Goal: Transaction & Acquisition: Download file/media

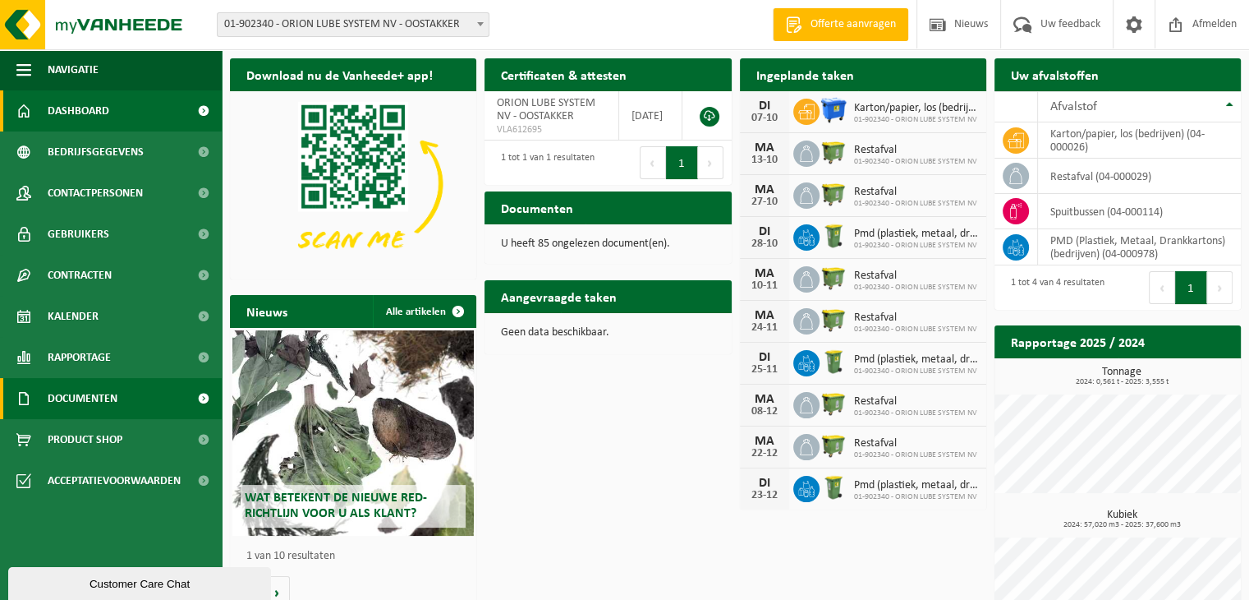
click at [117, 392] on span "Documenten" at bounding box center [83, 398] width 70 height 41
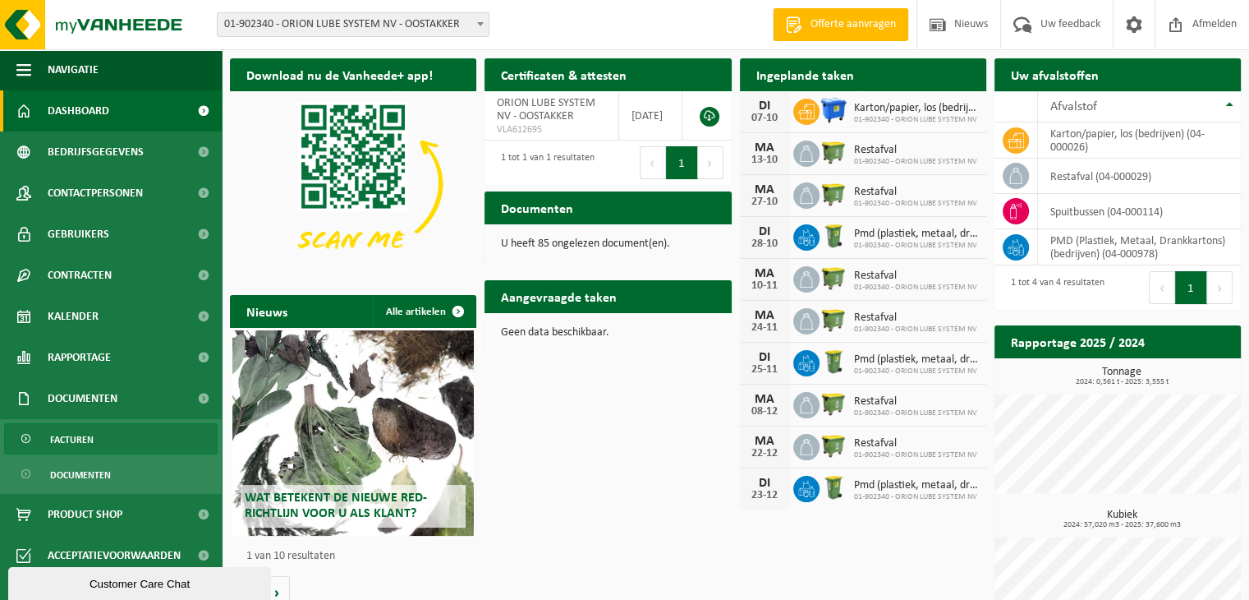
click at [117, 435] on link "Facturen" at bounding box center [111, 438] width 214 height 31
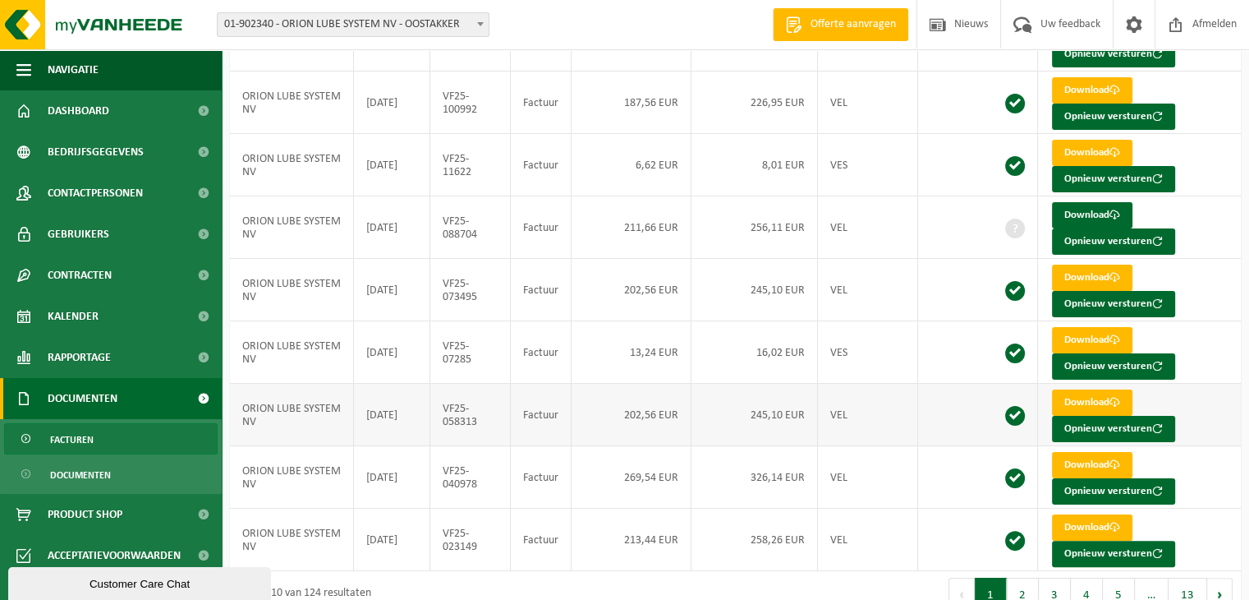
scroll to position [283, 0]
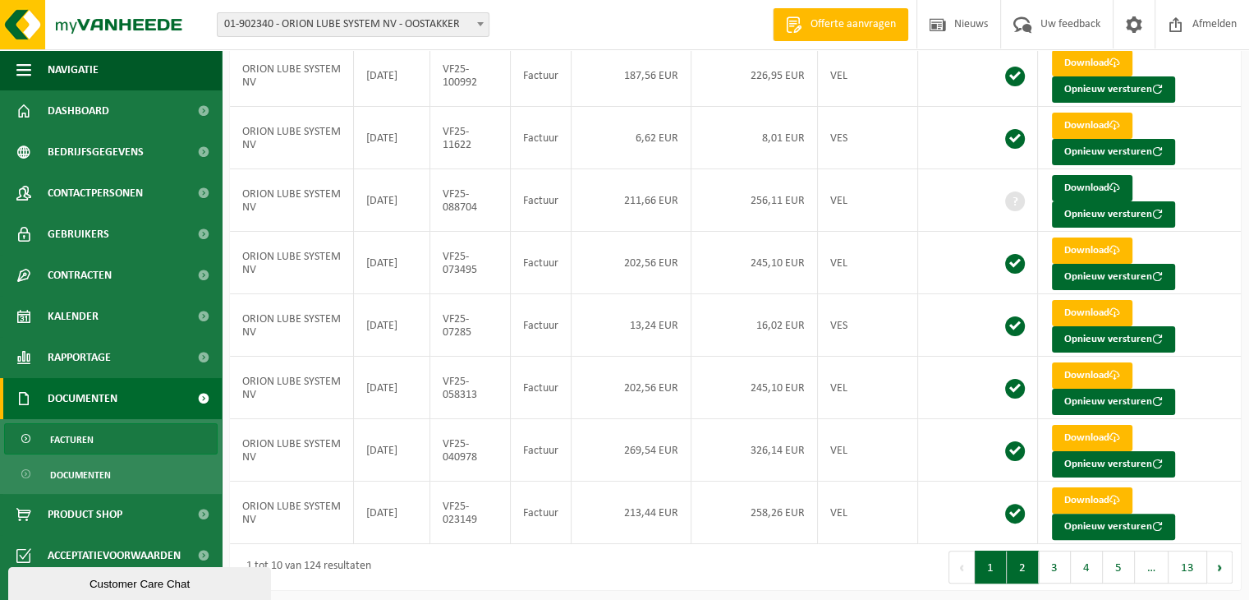
click at [1025, 563] on button "2" at bounding box center [1023, 566] width 32 height 33
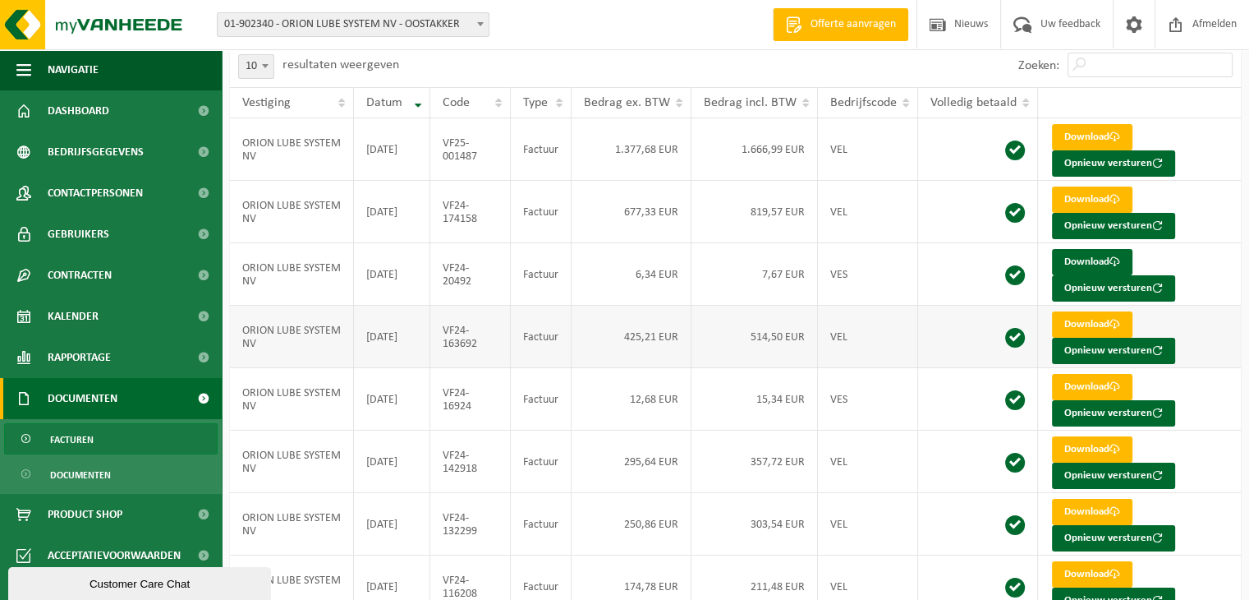
scroll to position [0, 0]
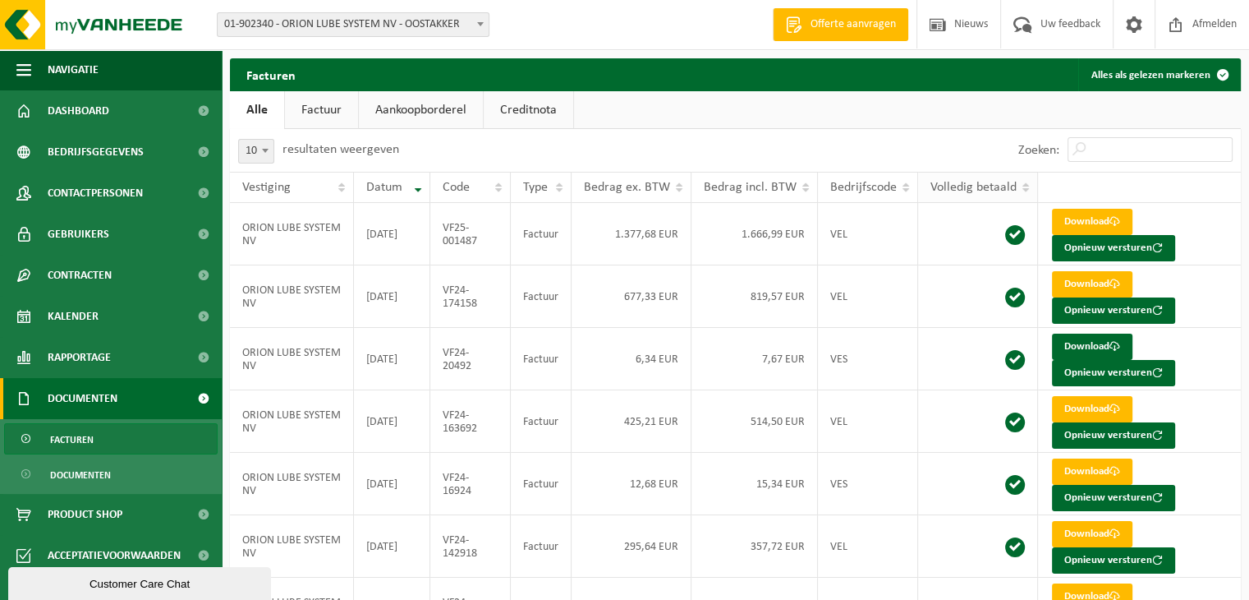
click at [1023, 191] on th "Volledig betaald" at bounding box center [978, 187] width 120 height 31
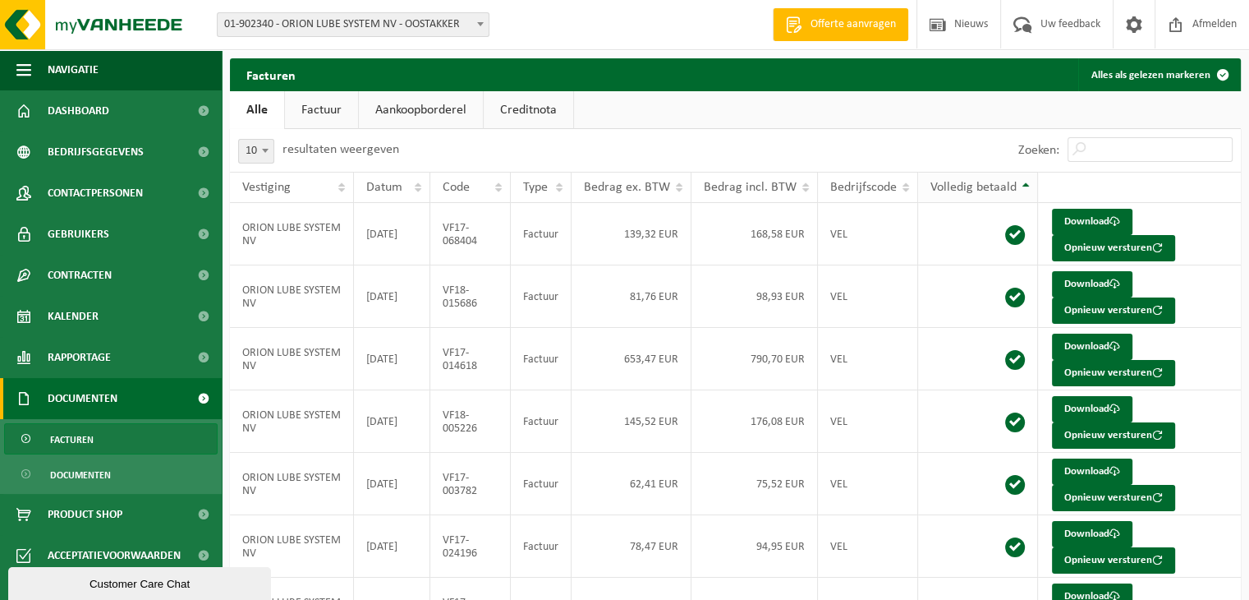
click at [1024, 185] on th "Volledig betaald" at bounding box center [978, 187] width 120 height 31
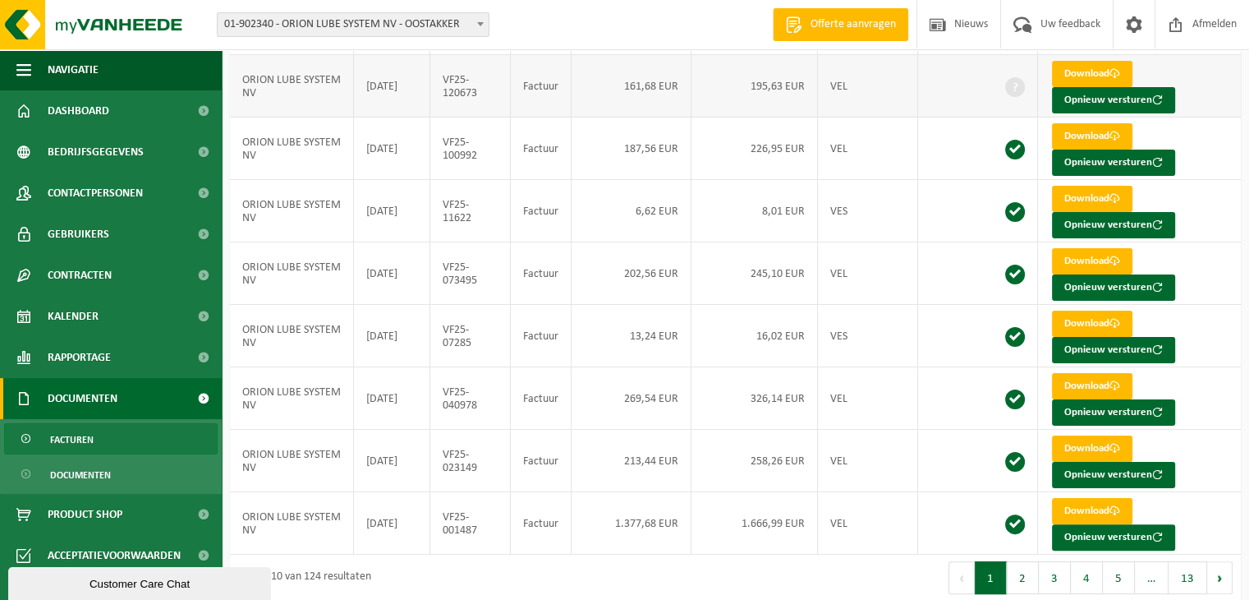
scroll to position [283, 0]
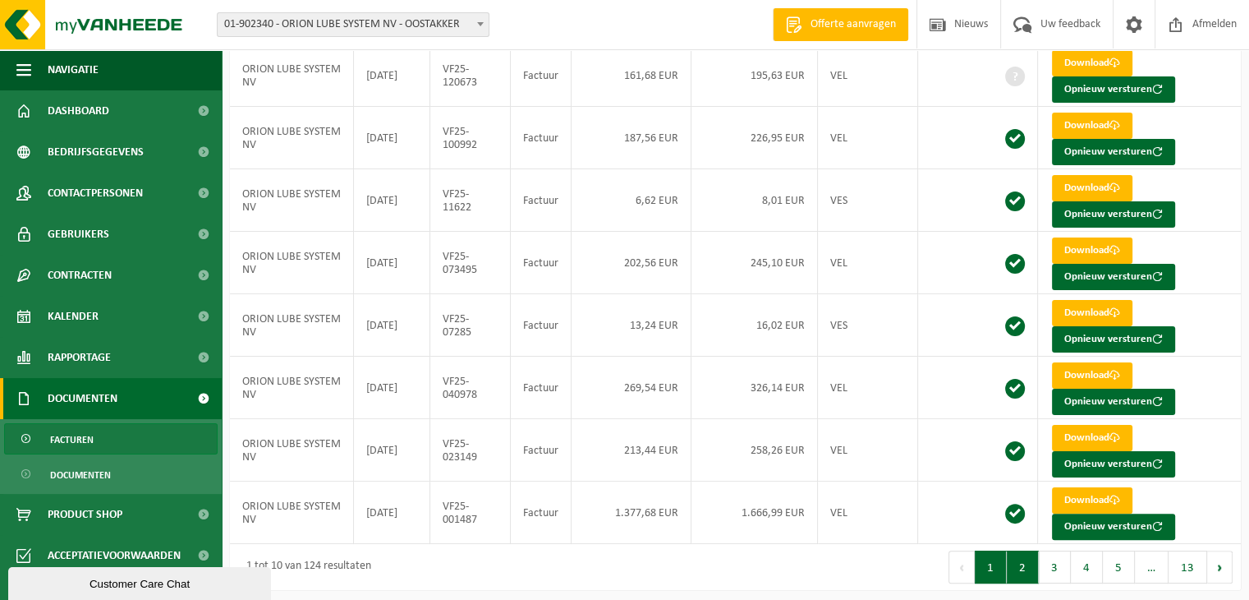
click at [1032, 562] on button "2" at bounding box center [1023, 566] width 32 height 33
click at [1060, 564] on button "3" at bounding box center [1055, 566] width 32 height 33
click at [1084, 561] on button "4" at bounding box center [1087, 566] width 32 height 33
click at [1118, 572] on button "5" at bounding box center [1119, 566] width 32 height 33
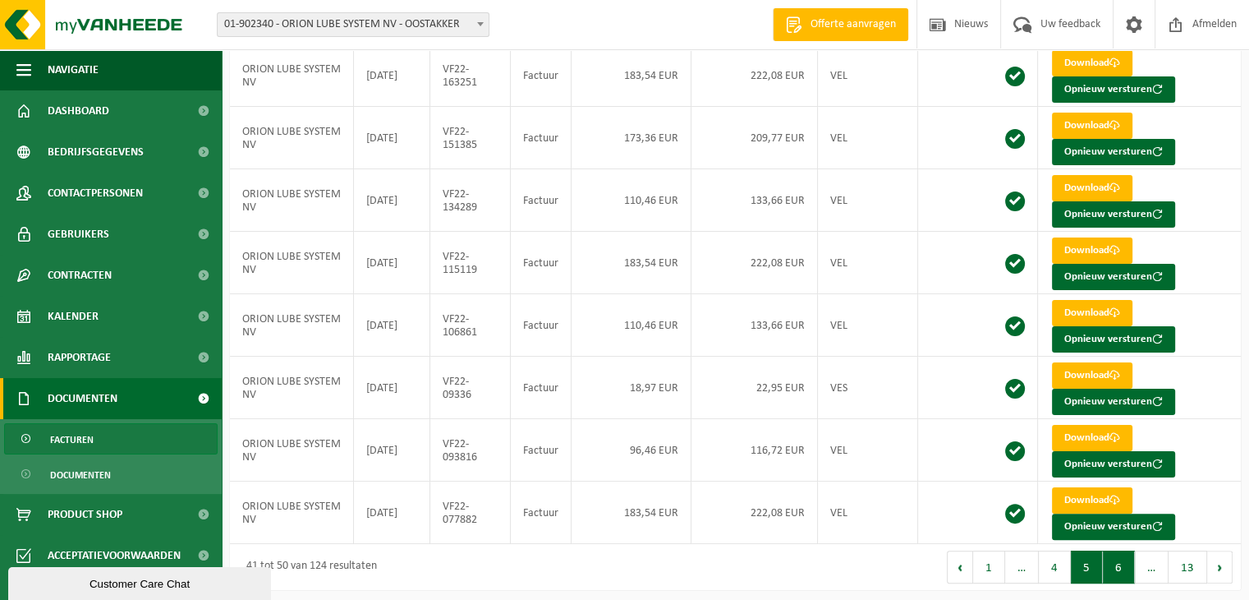
click at [1126, 568] on button "6" at bounding box center [1119, 566] width 32 height 33
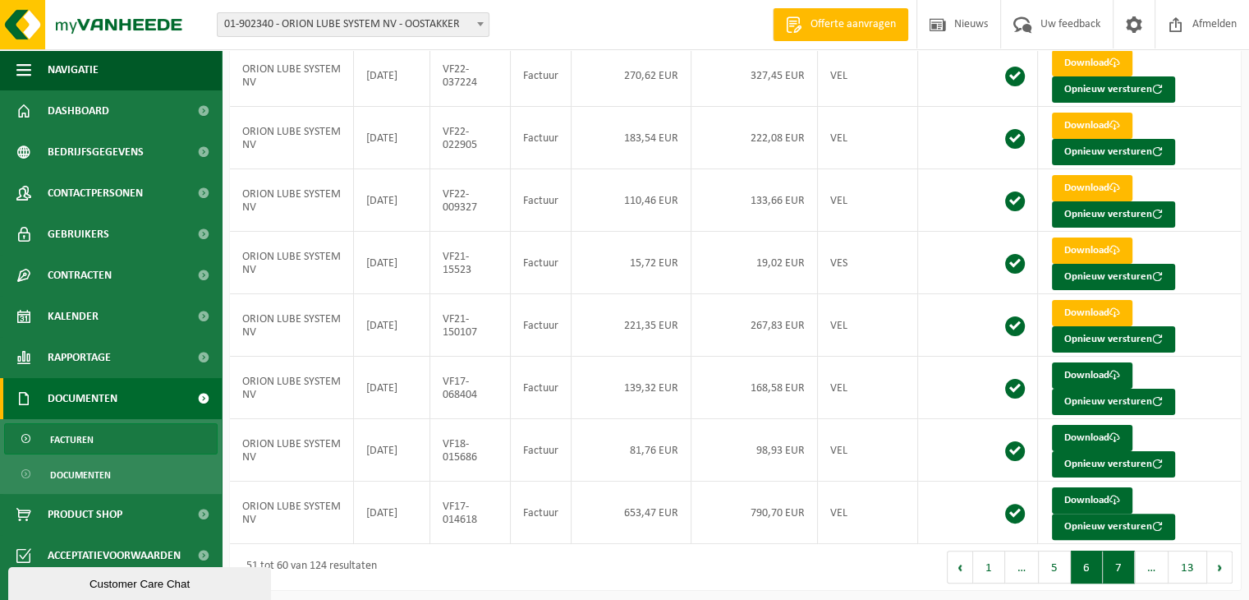
click at [1124, 554] on button "7" at bounding box center [1119, 566] width 32 height 33
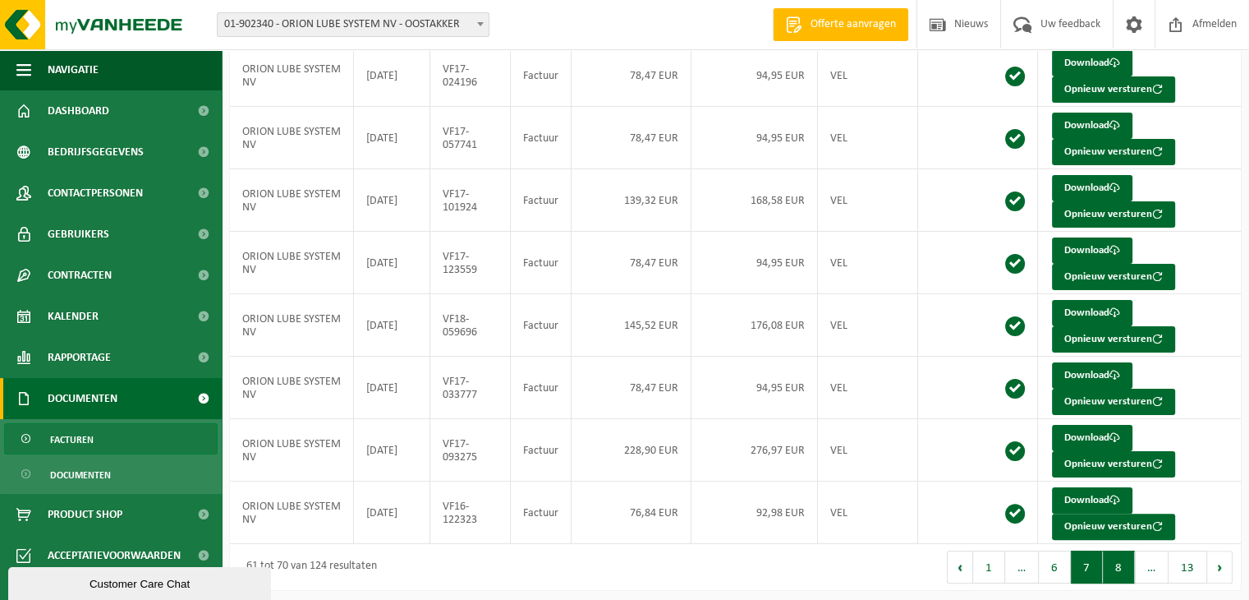
click at [1113, 558] on button "8" at bounding box center [1119, 566] width 32 height 33
click at [1130, 563] on button "9" at bounding box center [1119, 566] width 32 height 33
click at [1181, 565] on button "13" at bounding box center [1188, 566] width 39 height 33
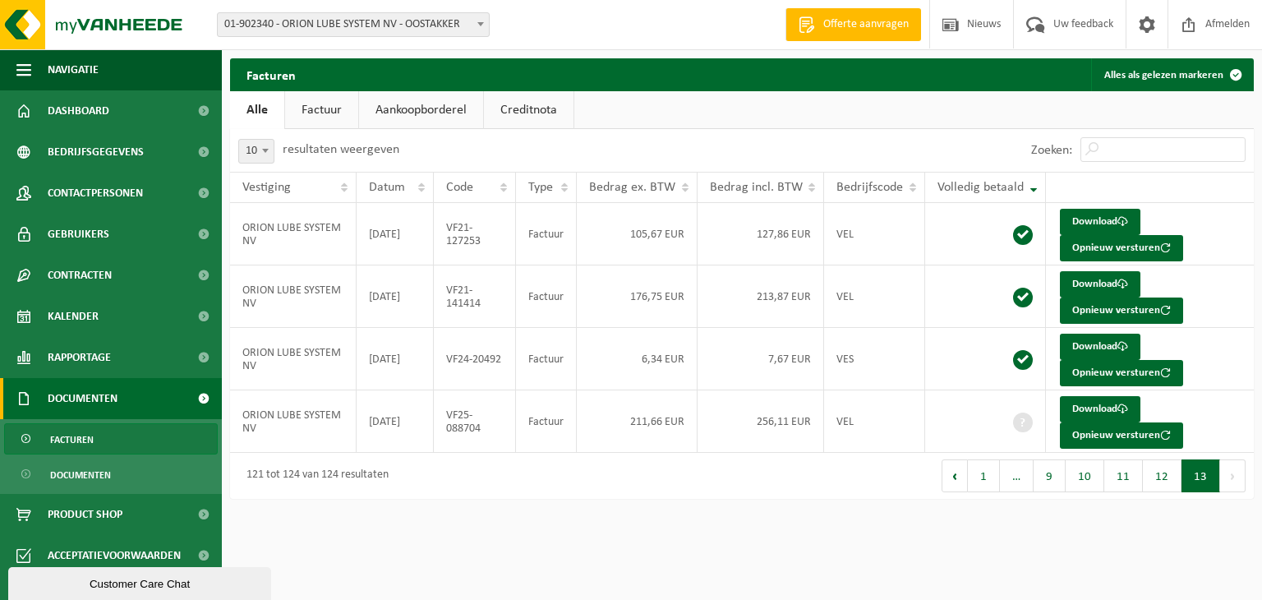
click at [321, 110] on link "Factuur" at bounding box center [321, 110] width 73 height 38
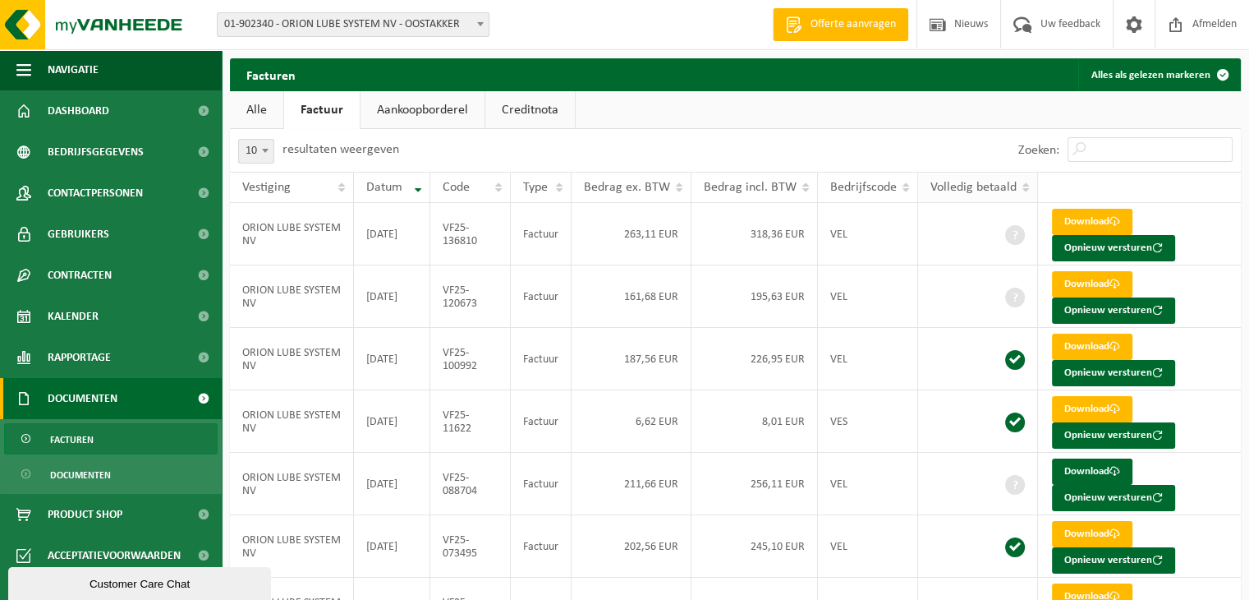
click at [1024, 191] on th "Volledig betaald" at bounding box center [978, 187] width 120 height 31
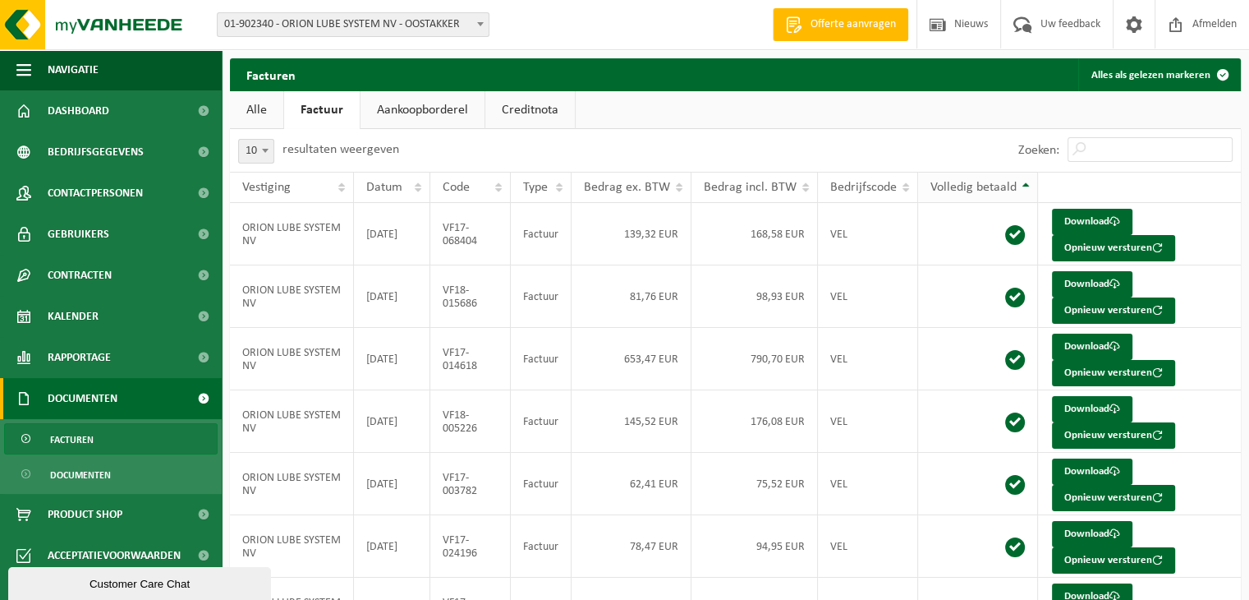
click at [1014, 188] on th "Volledig betaald" at bounding box center [978, 187] width 120 height 31
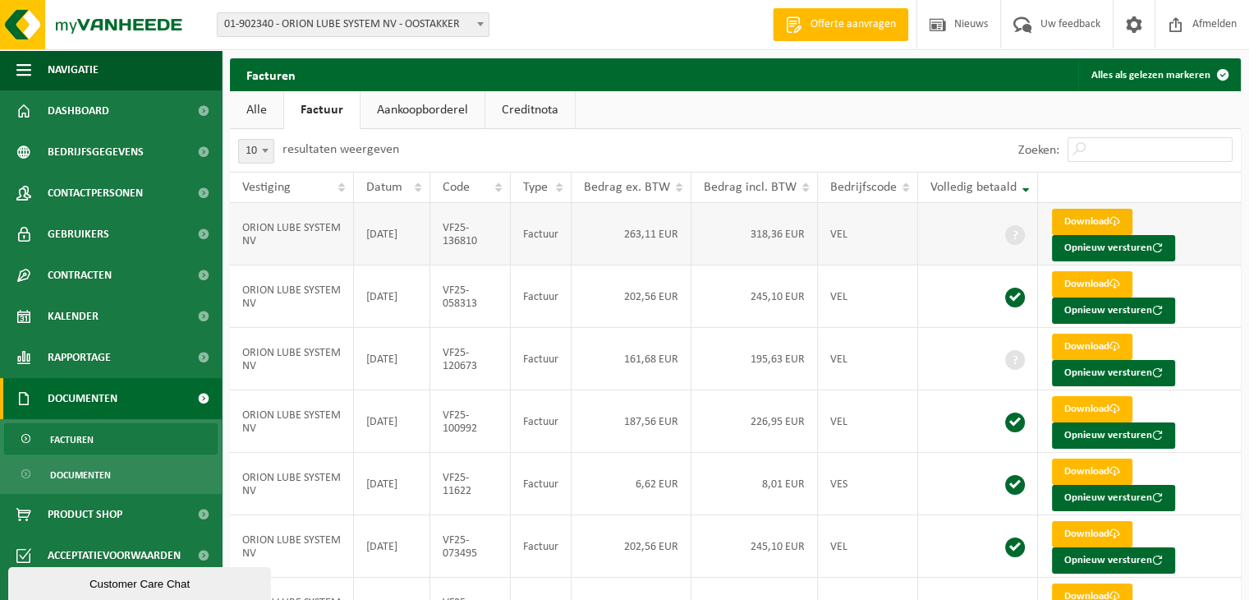
click at [1094, 224] on link "Download" at bounding box center [1092, 222] width 80 height 26
click at [1086, 343] on link "Download" at bounding box center [1092, 346] width 80 height 26
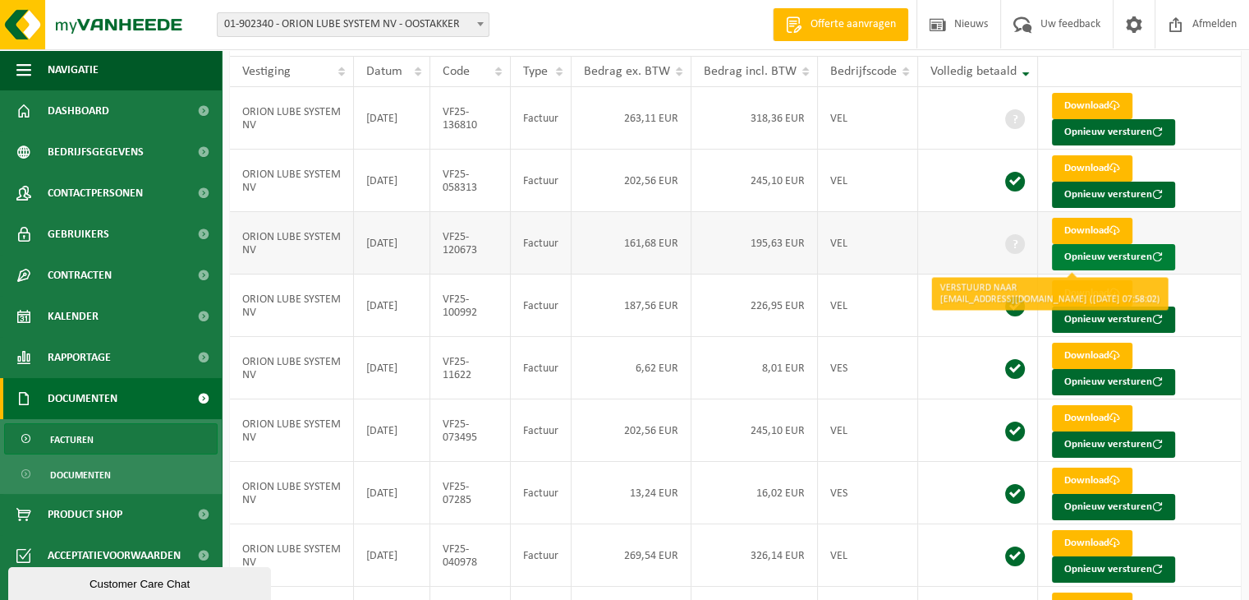
scroll to position [283, 0]
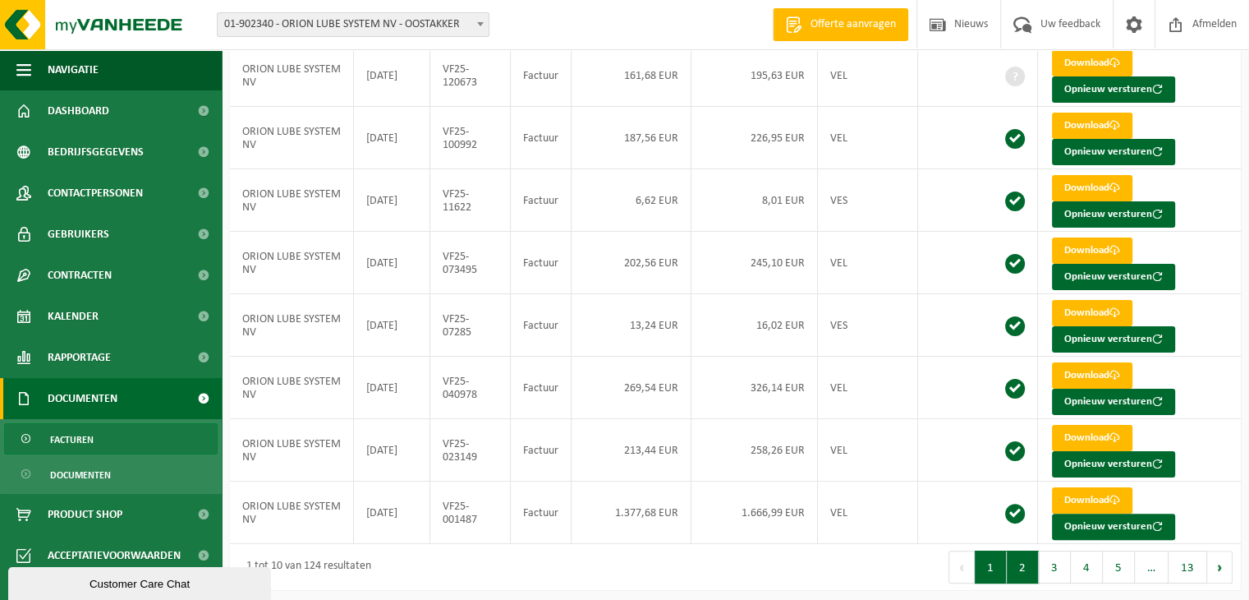
click at [1035, 559] on button "2" at bounding box center [1023, 566] width 32 height 33
click at [1059, 569] on button "3" at bounding box center [1055, 566] width 32 height 33
click at [1092, 572] on button "4" at bounding box center [1087, 566] width 32 height 33
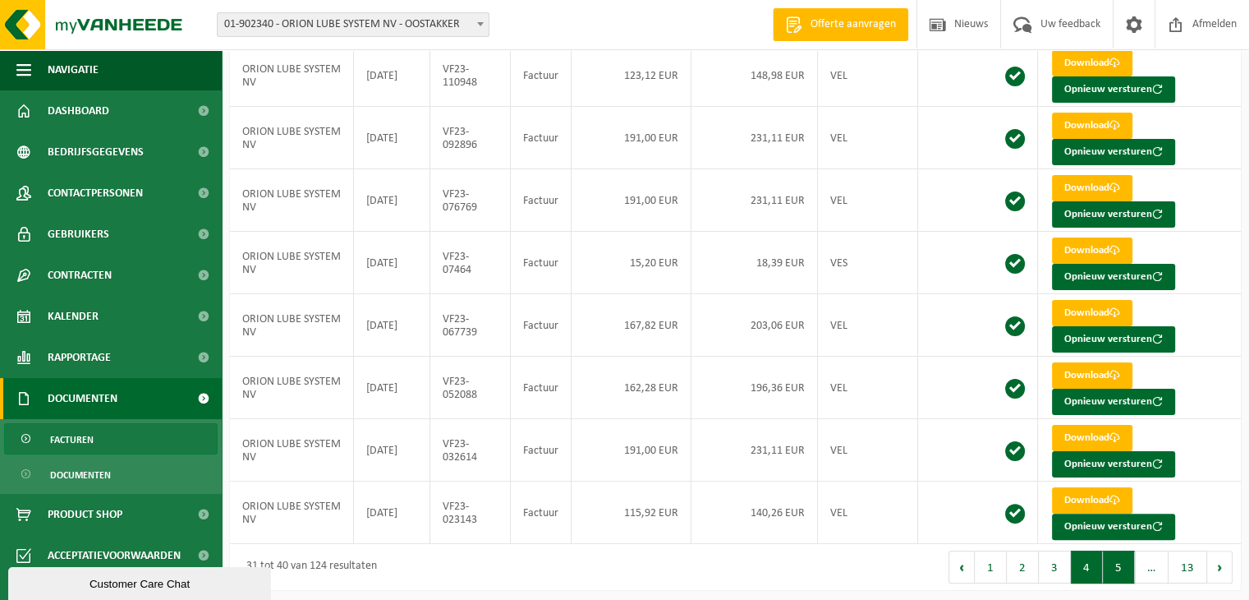
click at [1117, 562] on button "5" at bounding box center [1119, 566] width 32 height 33
click at [1115, 567] on button "6" at bounding box center [1119, 566] width 32 height 33
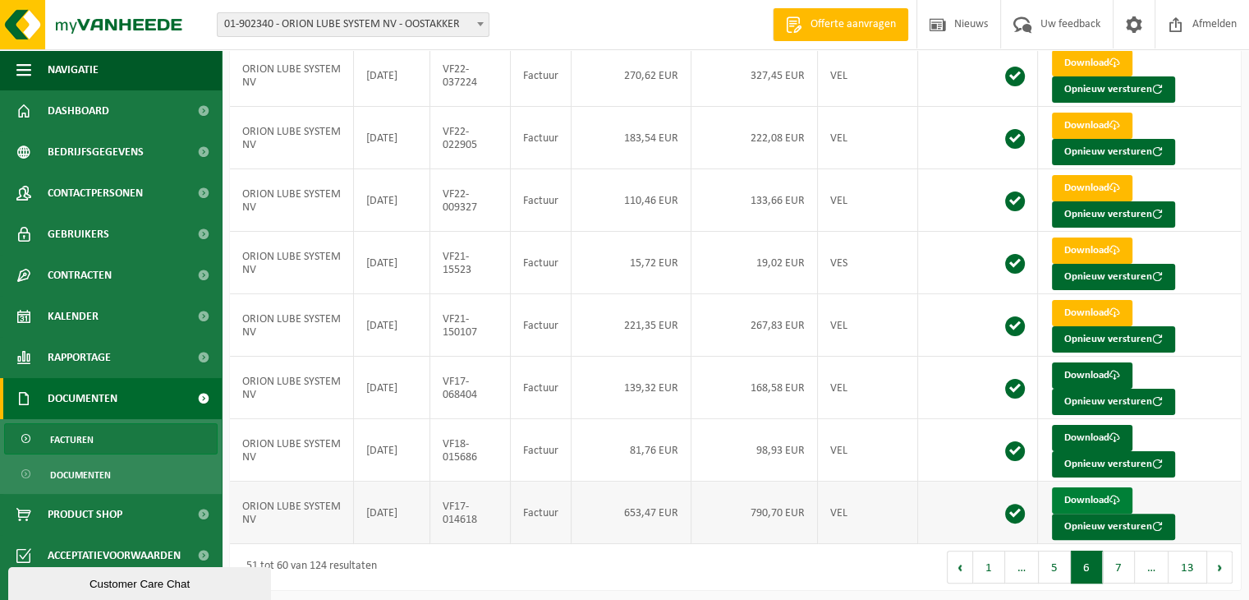
scroll to position [3, 0]
click at [1131, 554] on button "7" at bounding box center [1119, 566] width 32 height 33
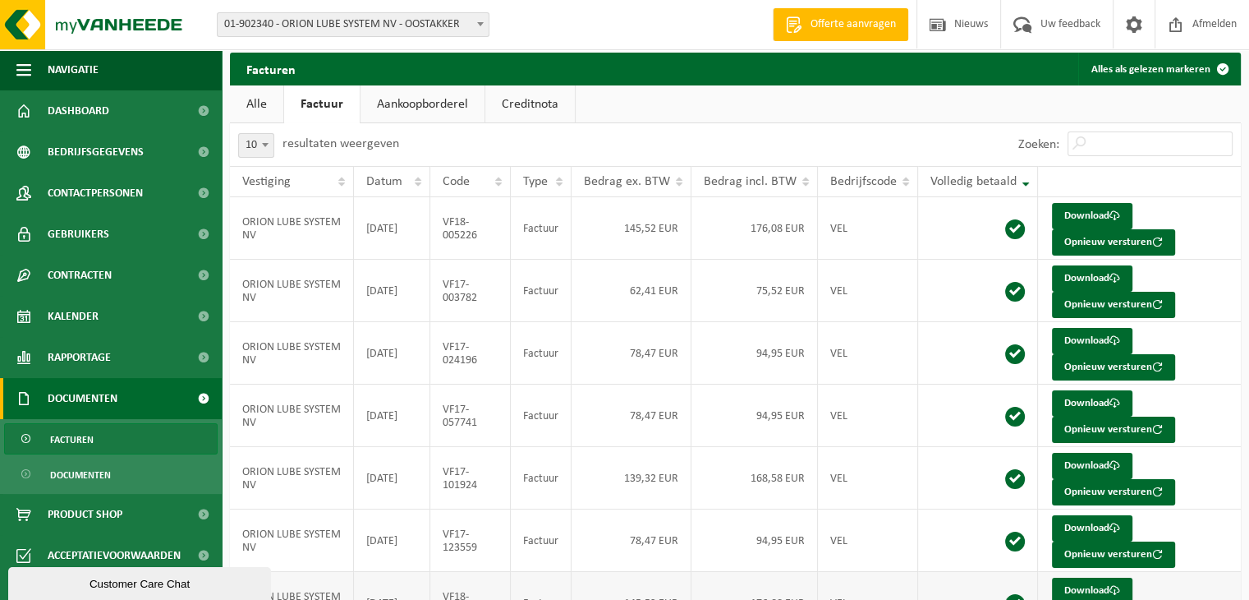
scroll to position [0, 0]
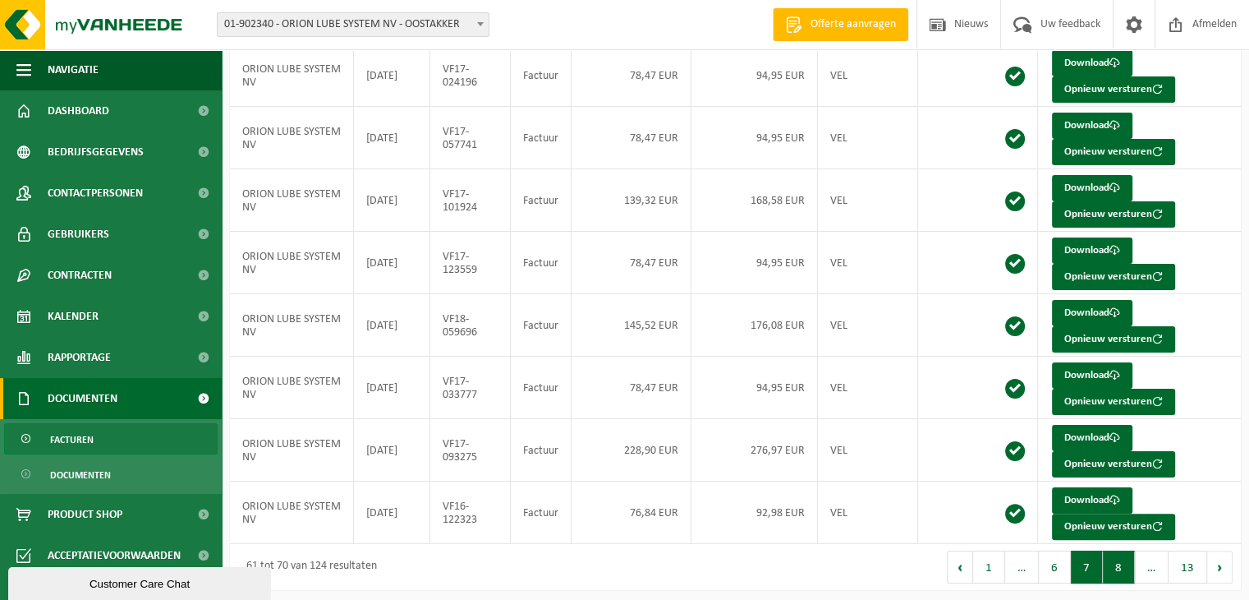
click at [1125, 563] on button "8" at bounding box center [1119, 566] width 32 height 33
click at [1125, 554] on button "9" at bounding box center [1119, 566] width 32 height 33
click at [1112, 553] on button "10" at bounding box center [1116, 566] width 39 height 33
click at [1111, 563] on button "11" at bounding box center [1111, 566] width 39 height 33
click at [1137, 553] on button "12" at bounding box center [1149, 566] width 39 height 33
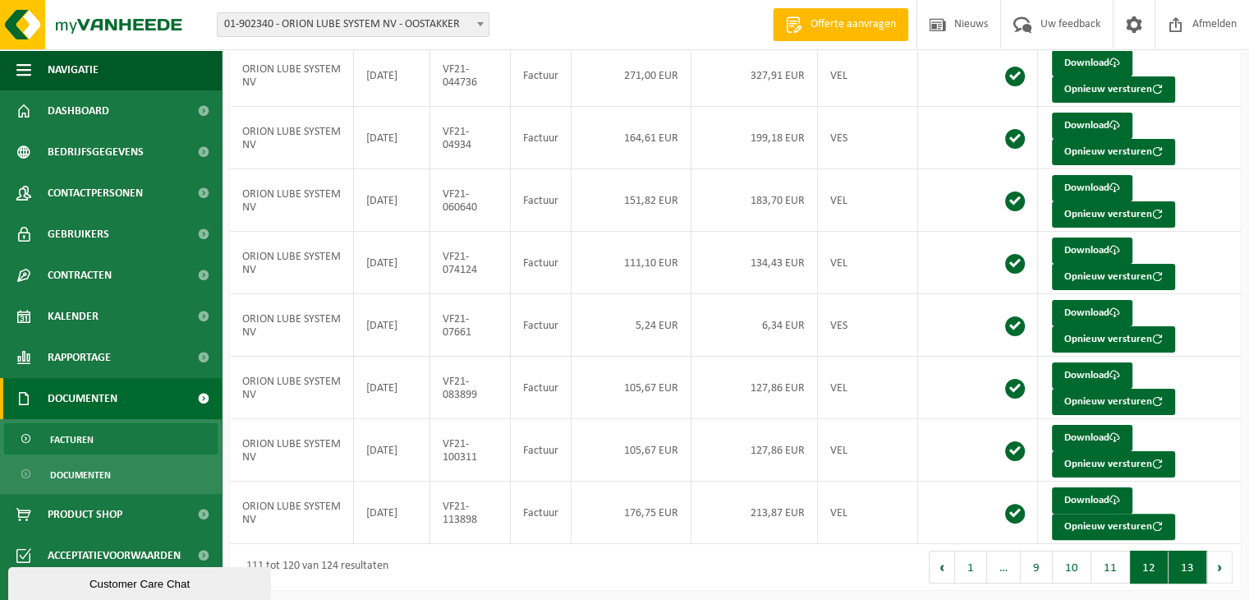
click at [1195, 567] on button "13" at bounding box center [1188, 566] width 39 height 33
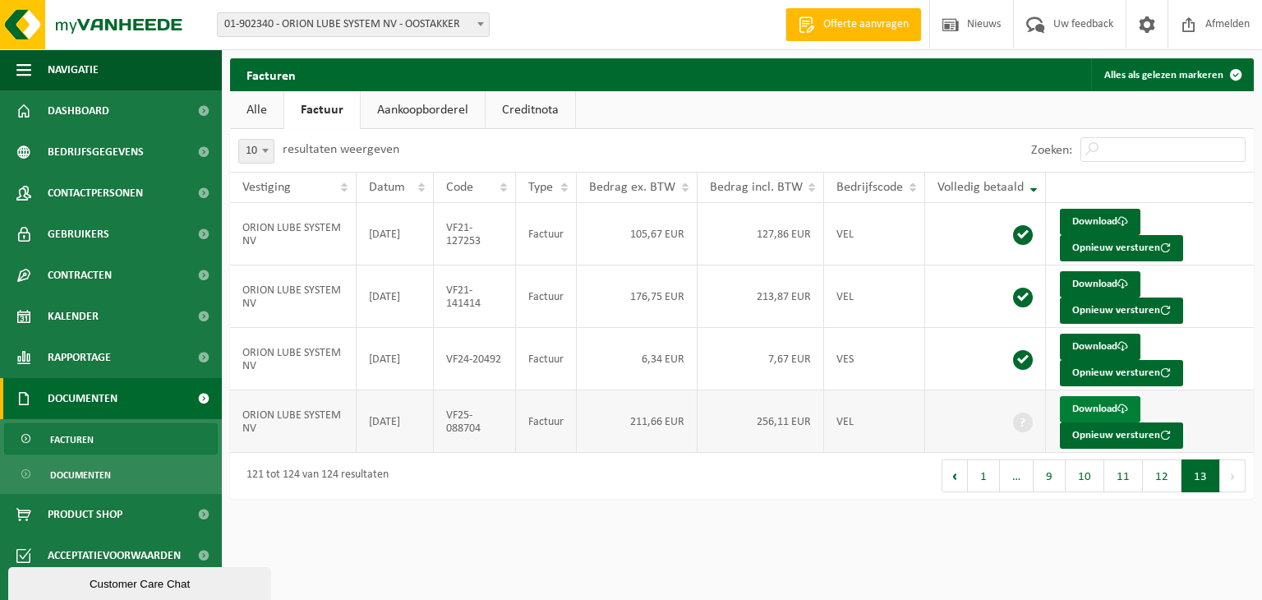
click at [1091, 410] on link "Download" at bounding box center [1100, 409] width 80 height 26
